Goal: Book appointment/travel/reservation

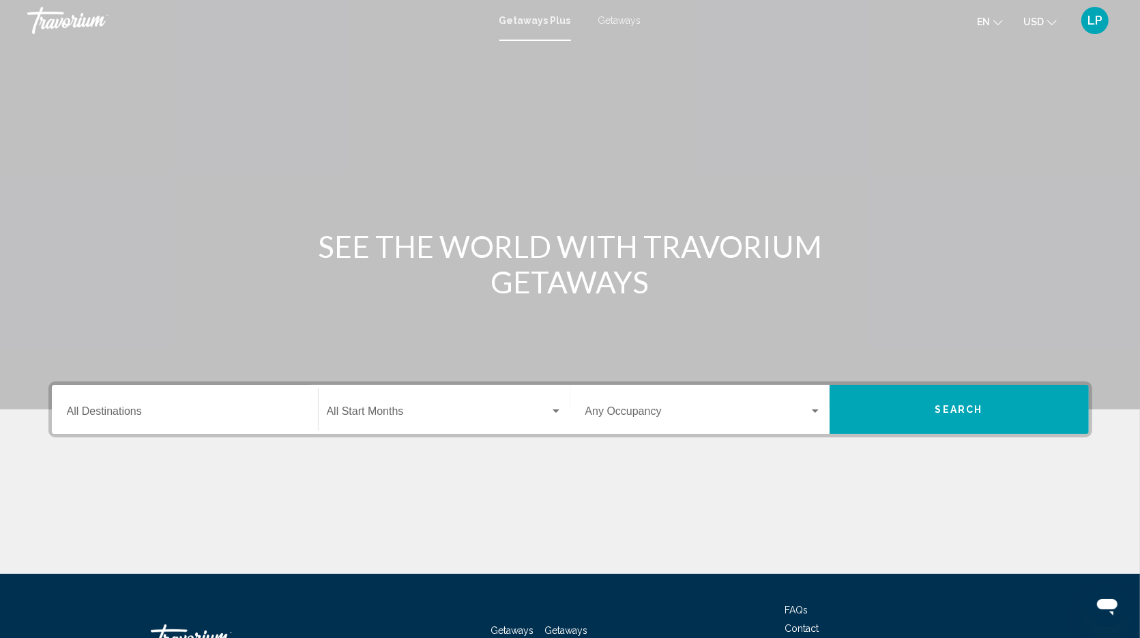
click at [626, 23] on span "Getaways" at bounding box center [620, 20] width 43 height 11
click at [141, 412] on input "Destination All Destinations" at bounding box center [185, 414] width 236 height 12
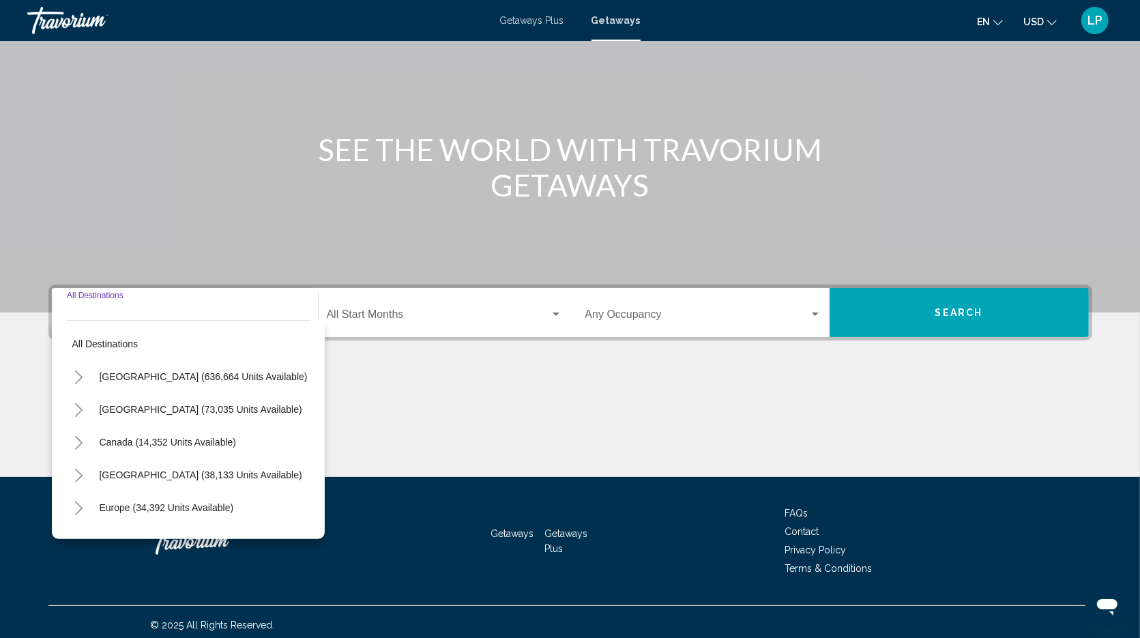
scroll to position [102, 0]
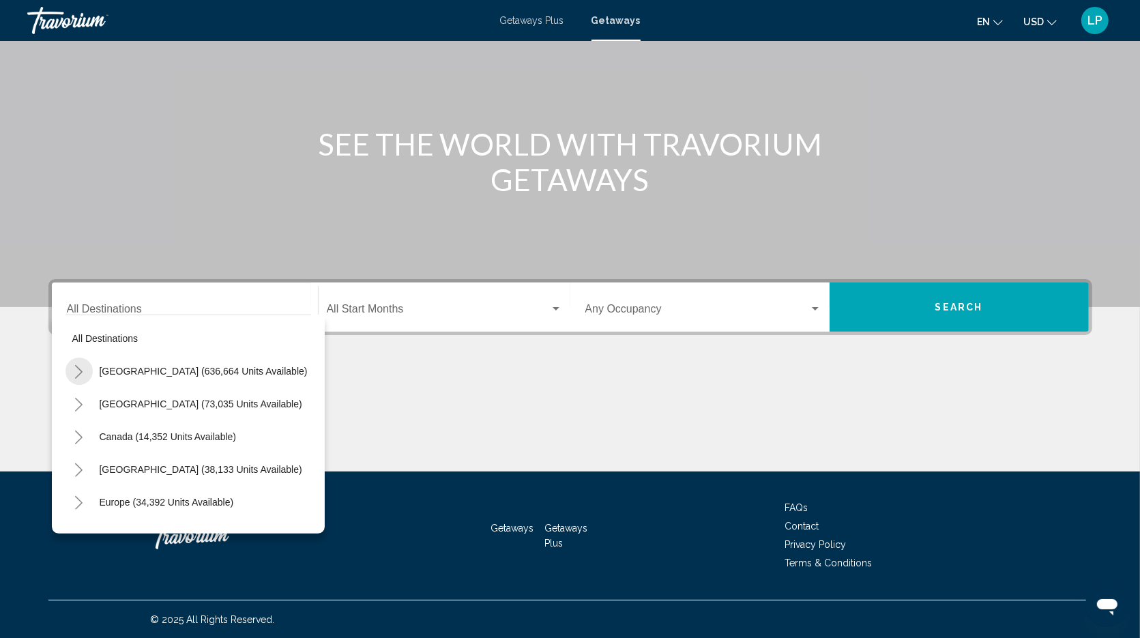
click at [78, 371] on icon "Toggle United States (636,664 units available)" at bounding box center [79, 372] width 10 height 14
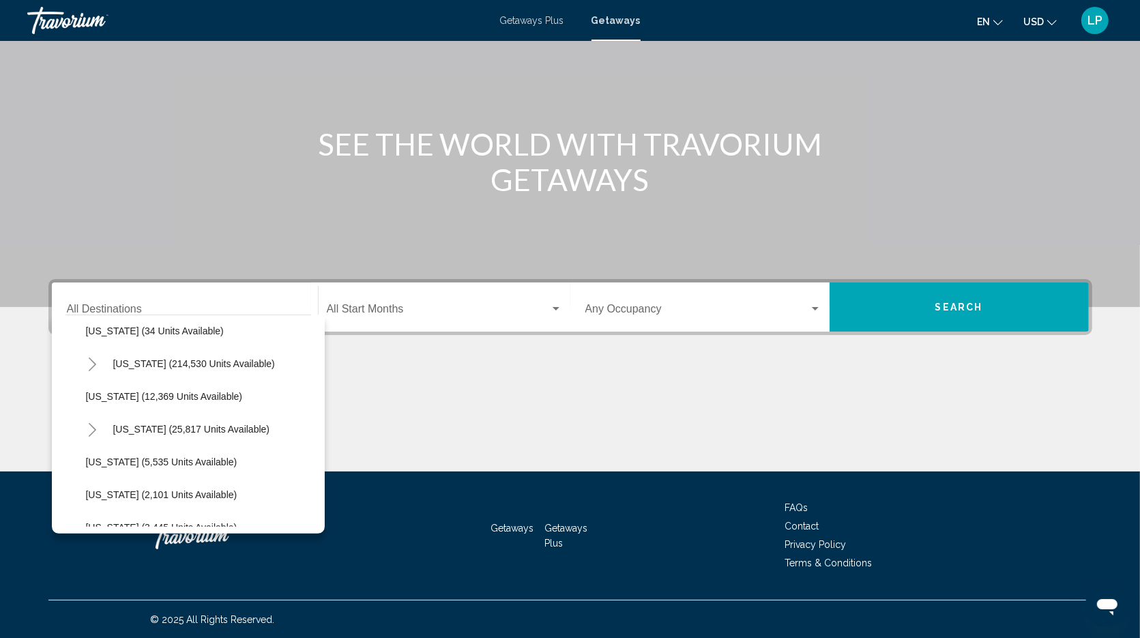
scroll to position [270, 0]
click at [130, 429] on span "[US_STATE] (25,817 units available)" at bounding box center [191, 428] width 157 height 11
type input "**********"
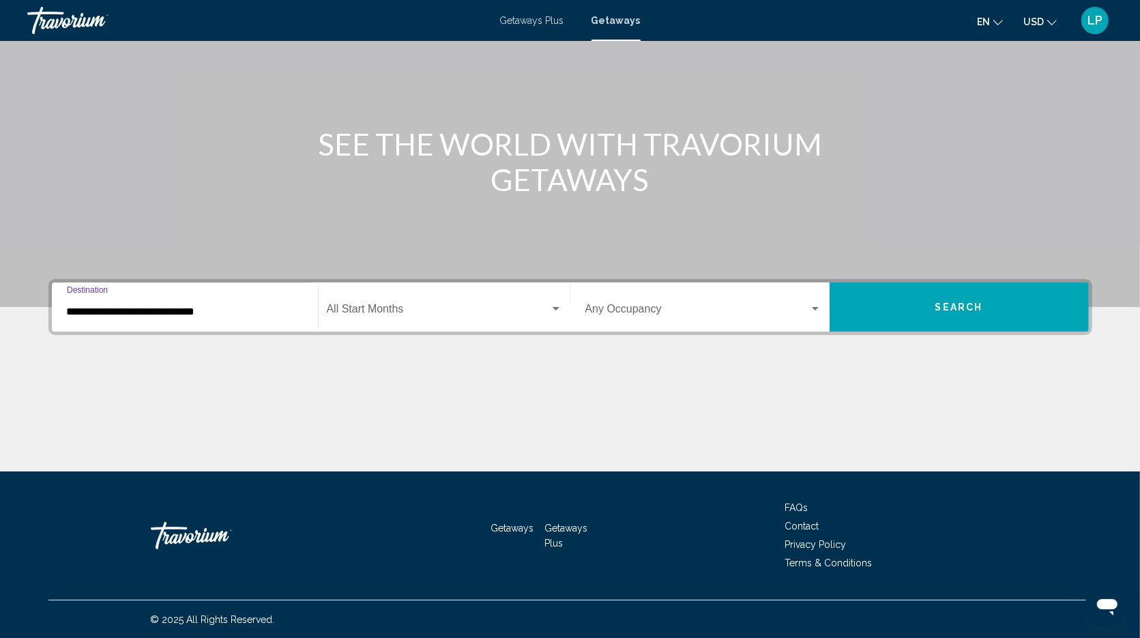
click at [420, 308] on span "Search widget" at bounding box center [438, 312] width 223 height 12
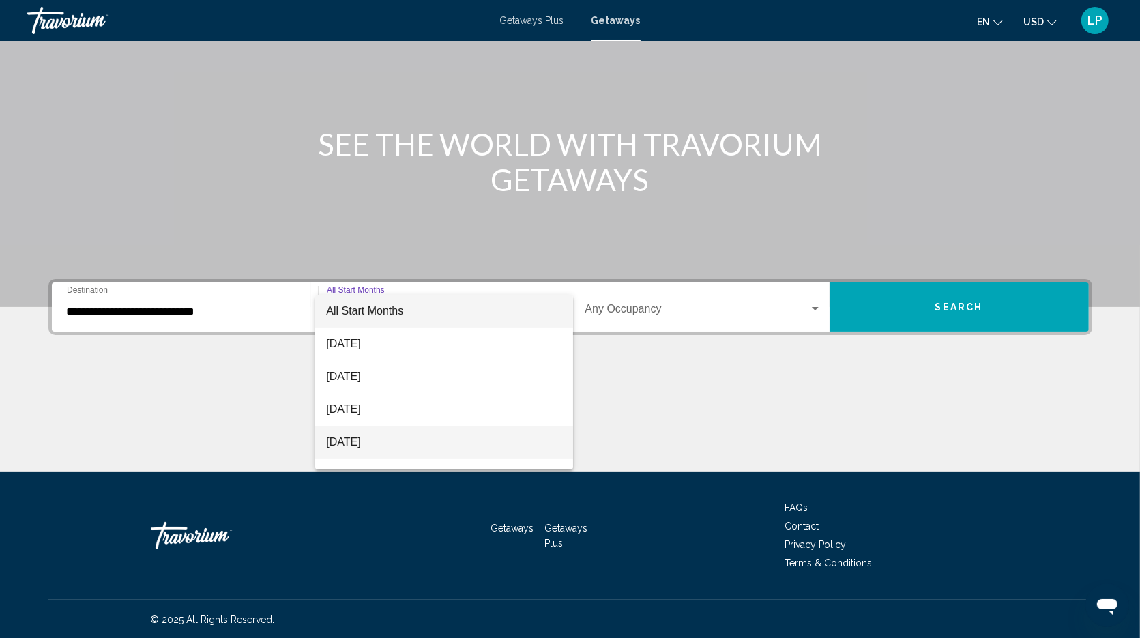
click at [383, 441] on span "[DATE]" at bounding box center [443, 442] width 235 height 33
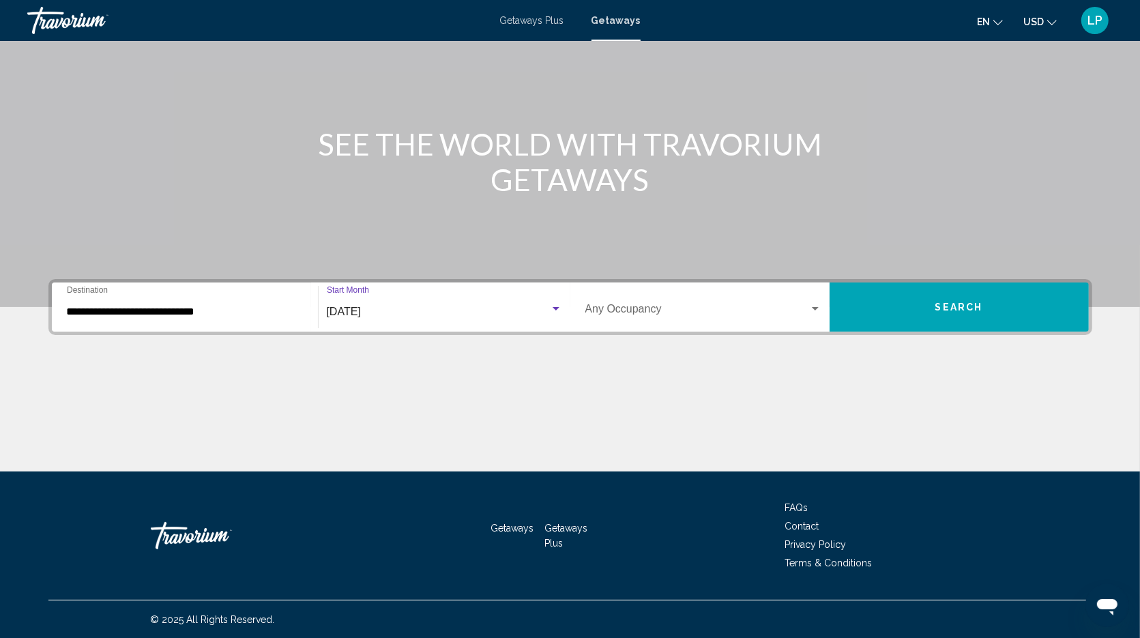
click at [895, 307] on button "Search" at bounding box center [959, 307] width 259 height 49
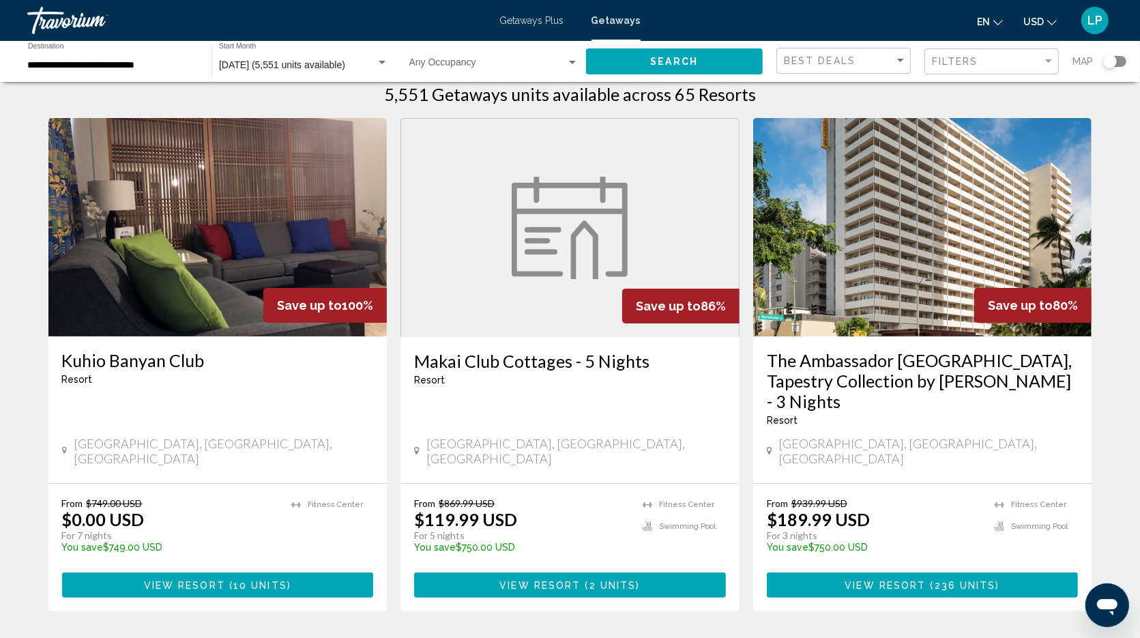
scroll to position [22, 0]
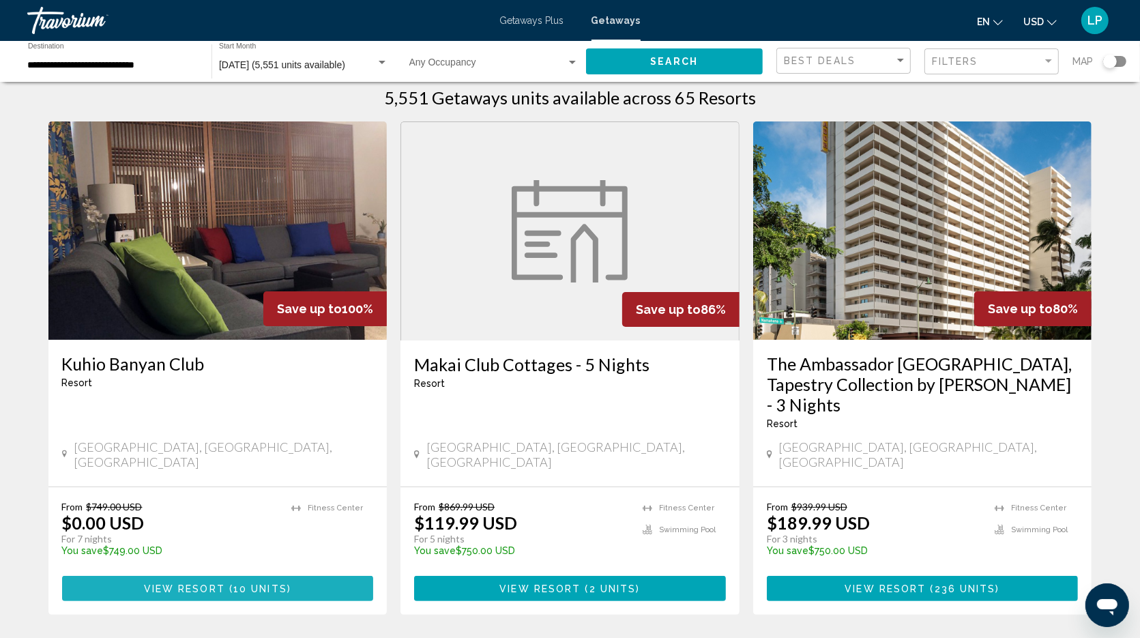
click at [117, 576] on button "View Resort ( 10 units )" at bounding box center [218, 588] width 312 height 25
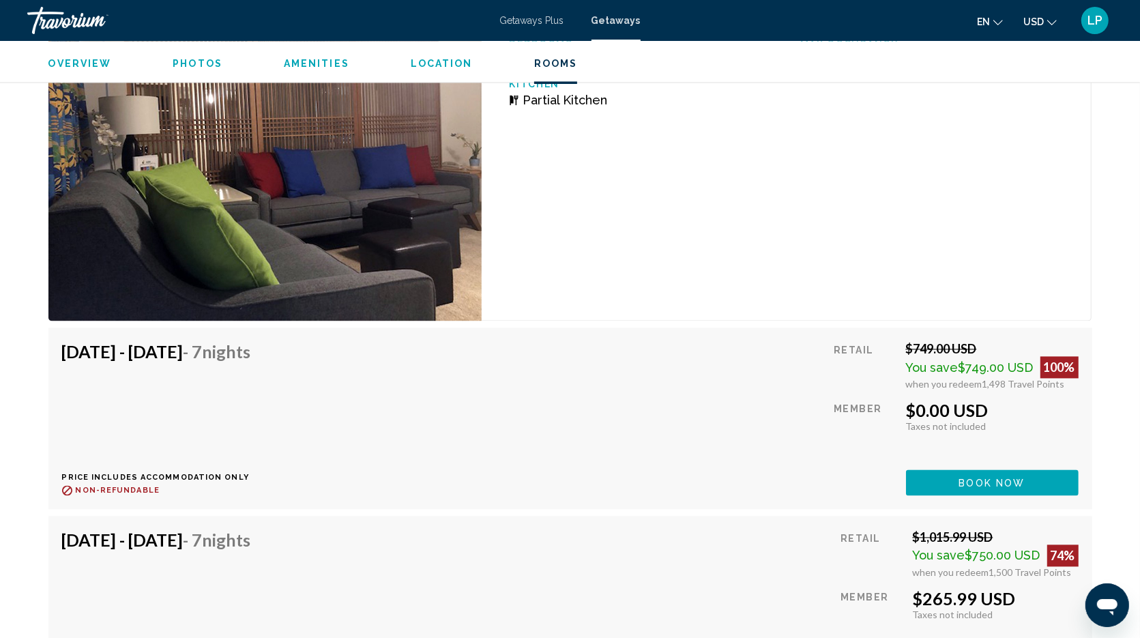
scroll to position [2352, 0]
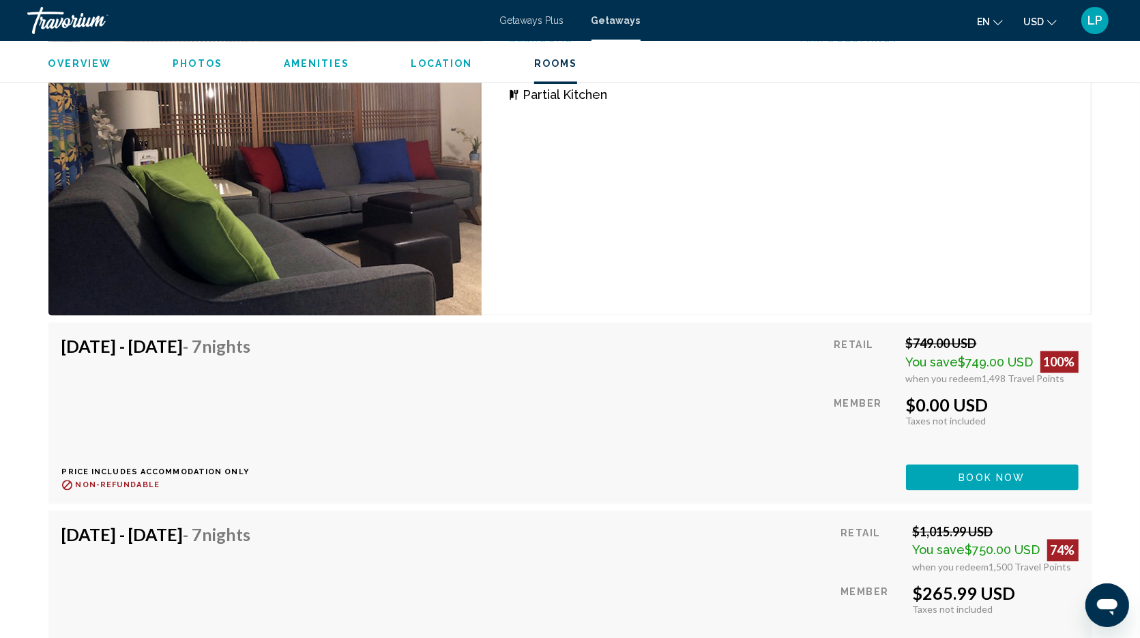
click at [925, 474] on button "Book now" at bounding box center [992, 476] width 173 height 25
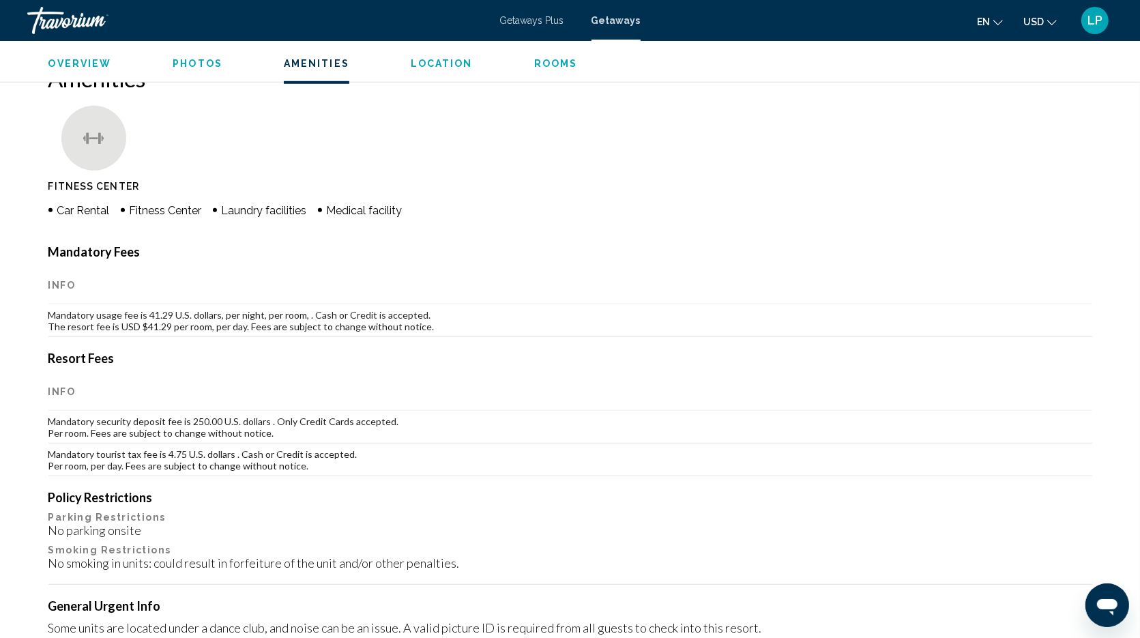
scroll to position [925, 0]
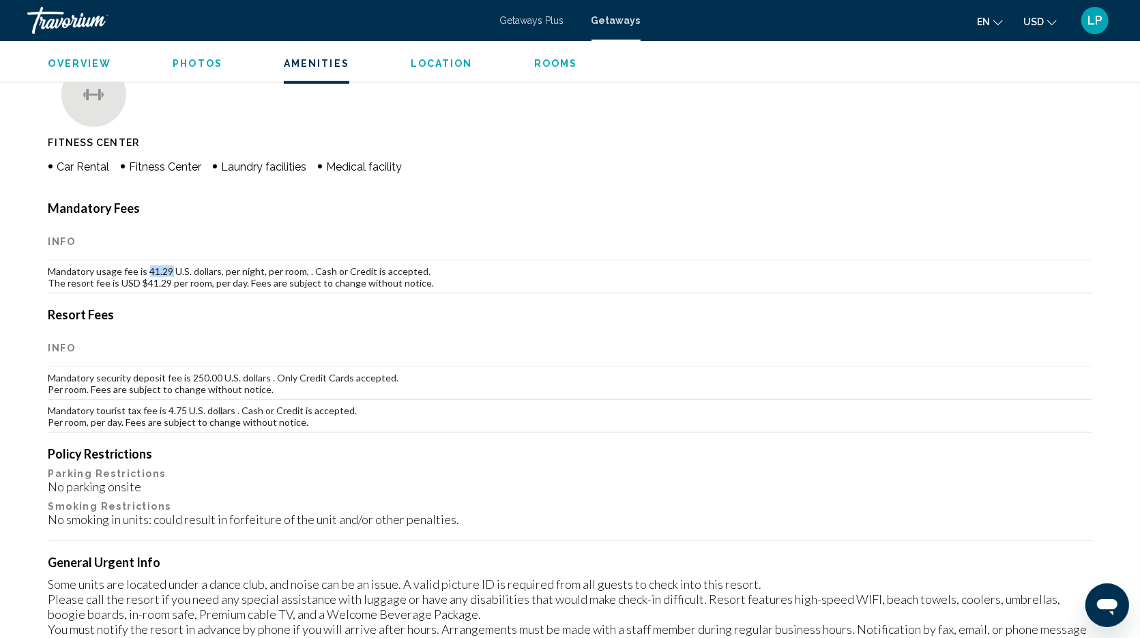
drag, startPoint x: 146, startPoint y: 272, endPoint x: 169, endPoint y: 272, distance: 23.2
click at [169, 272] on td "Mandatory usage fee is 41.29 U.S. dollars, per night, per room, . Cash or Credi…" at bounding box center [570, 277] width 1044 height 33
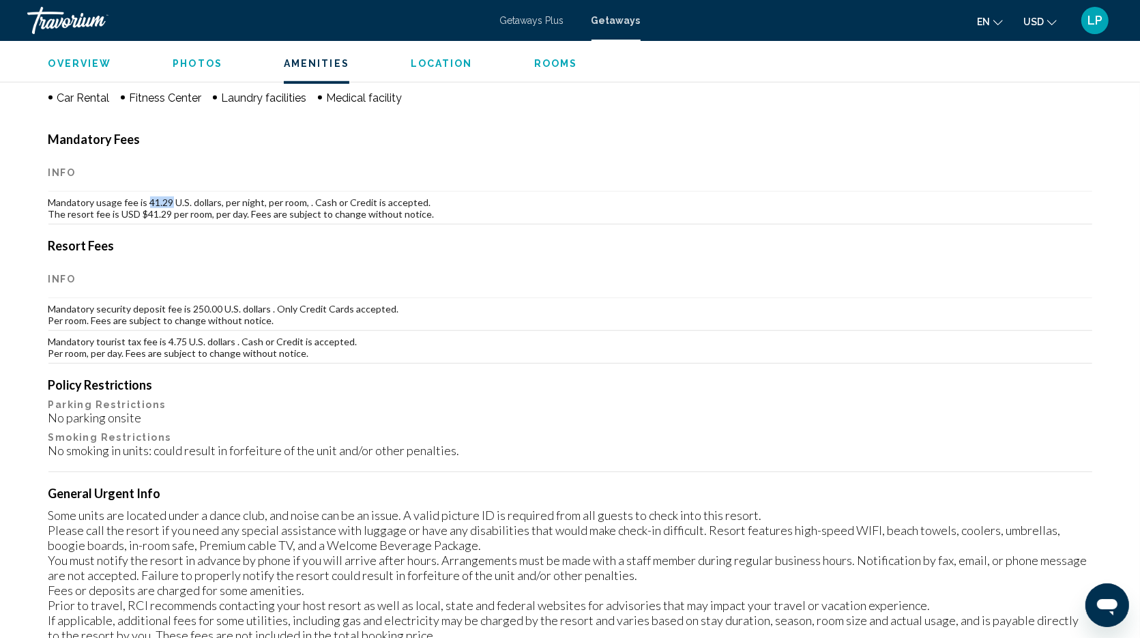
scroll to position [997, 0]
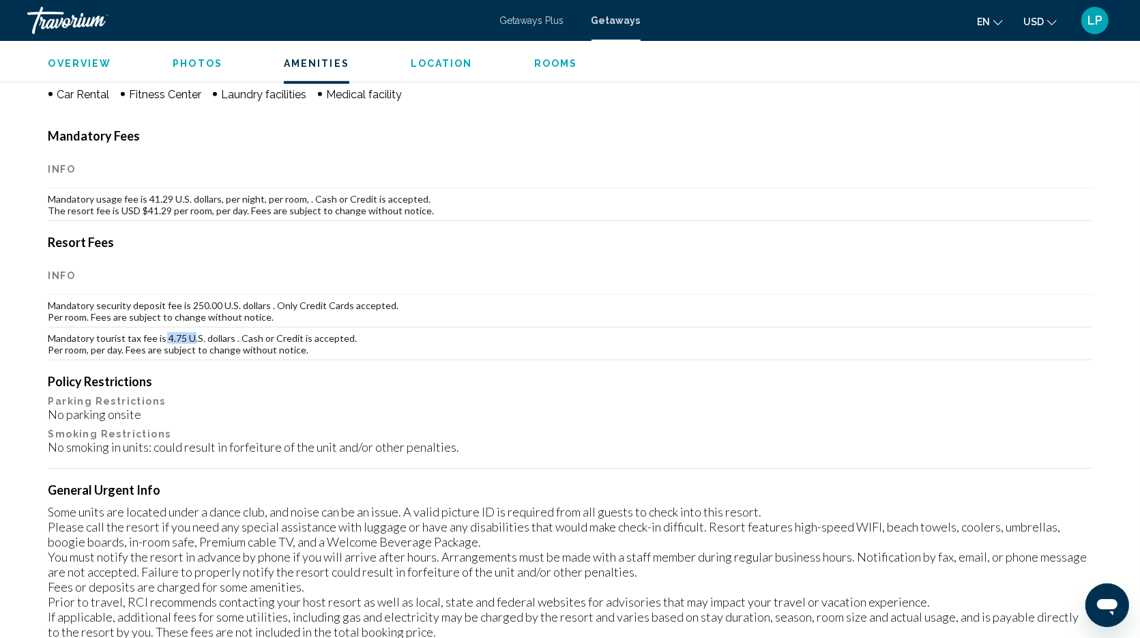
drag, startPoint x: 164, startPoint y: 335, endPoint x: 189, endPoint y: 337, distance: 25.3
click at [189, 337] on td "Mandatory tourist tax fee is 4.75 U.S. dollars . Cash or Credit is accepted. Pe…" at bounding box center [570, 344] width 1044 height 33
click at [202, 347] on td "Mandatory tourist tax fee is 4.75 U.S. dollars . Cash or Credit is accepted. Pe…" at bounding box center [570, 344] width 1044 height 33
click at [171, 200] on td "Mandatory usage fee is 41.29 U.S. dollars, per night, per room, . Cash or Credi…" at bounding box center [570, 204] width 1044 height 33
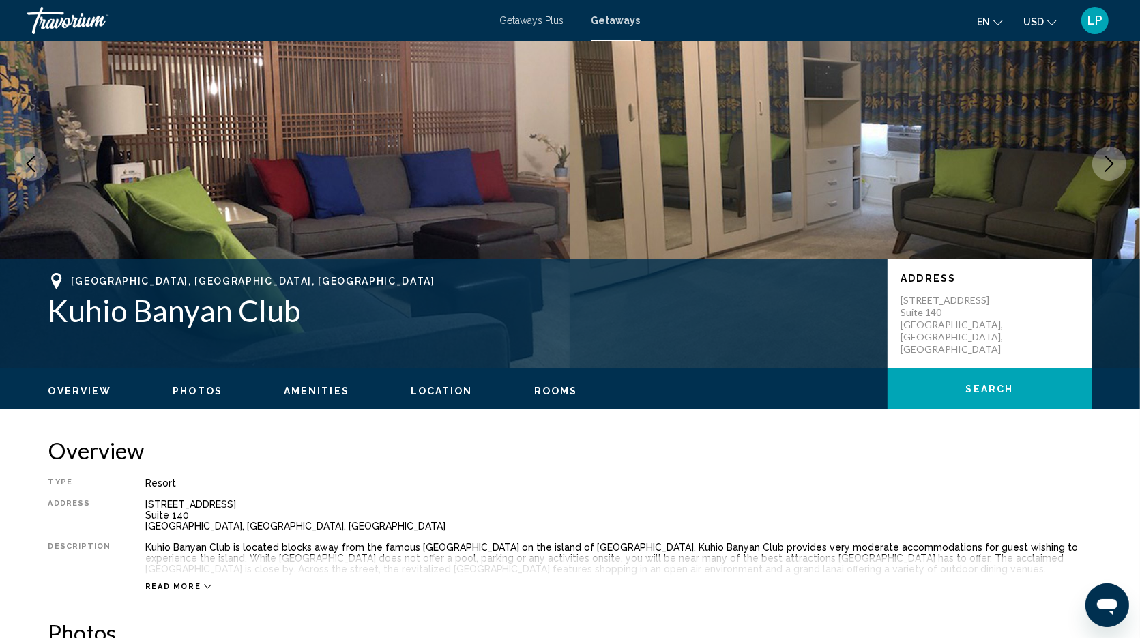
scroll to position [0, 0]
